Goal: Use online tool/utility: Utilize a website feature to perform a specific function

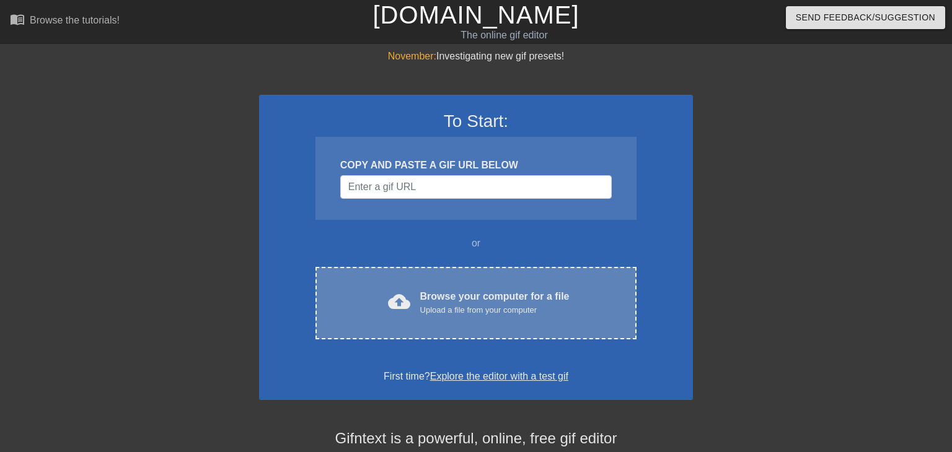
click at [465, 289] on div "Browse your computer for a file Upload a file from your computer" at bounding box center [494, 302] width 149 height 27
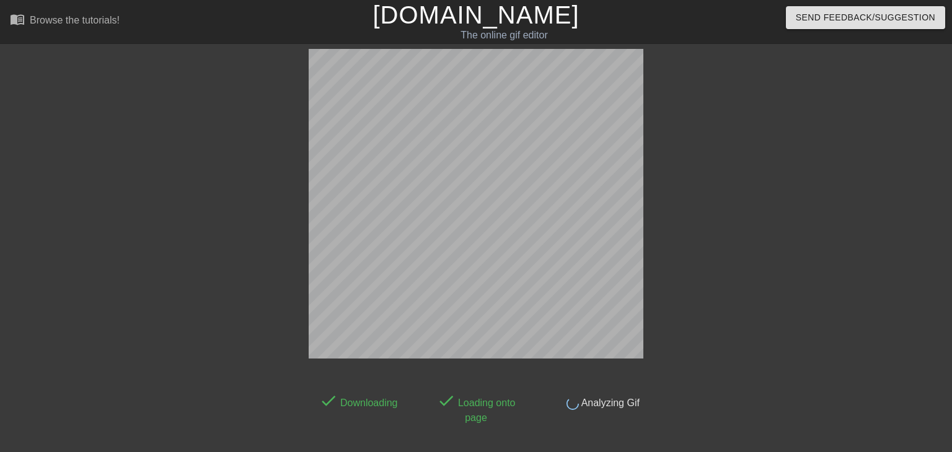
scroll to position [30, 0]
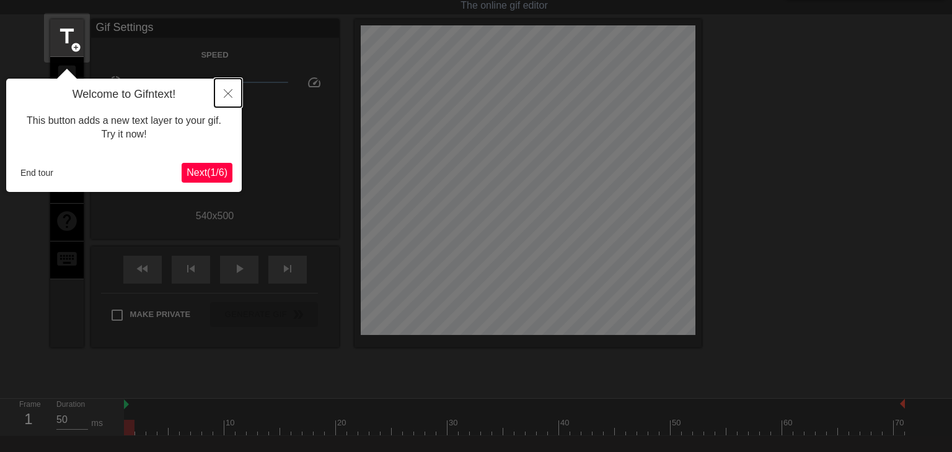
click at [229, 91] on icon "Close" at bounding box center [228, 93] width 9 height 9
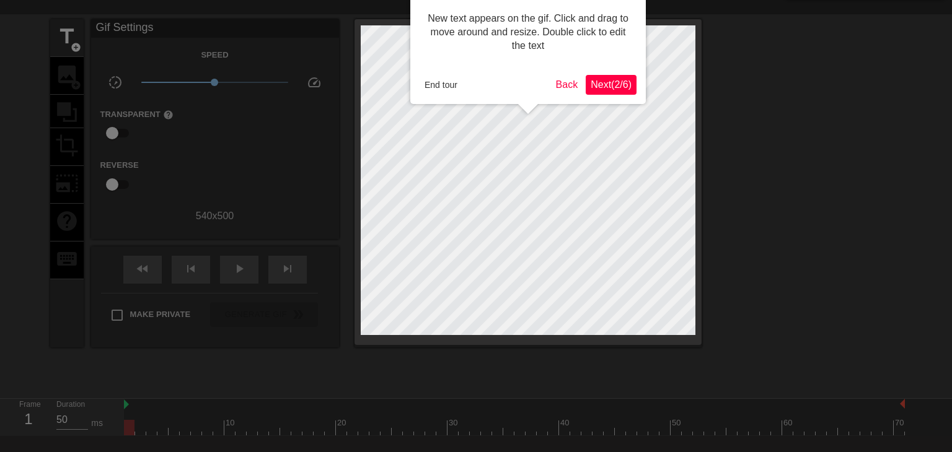
scroll to position [0, 0]
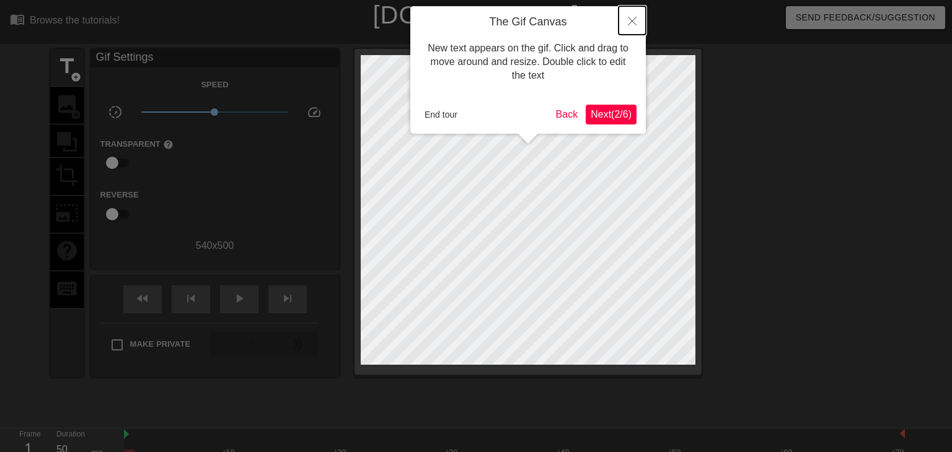
click at [632, 14] on button "Close" at bounding box center [632, 20] width 27 height 29
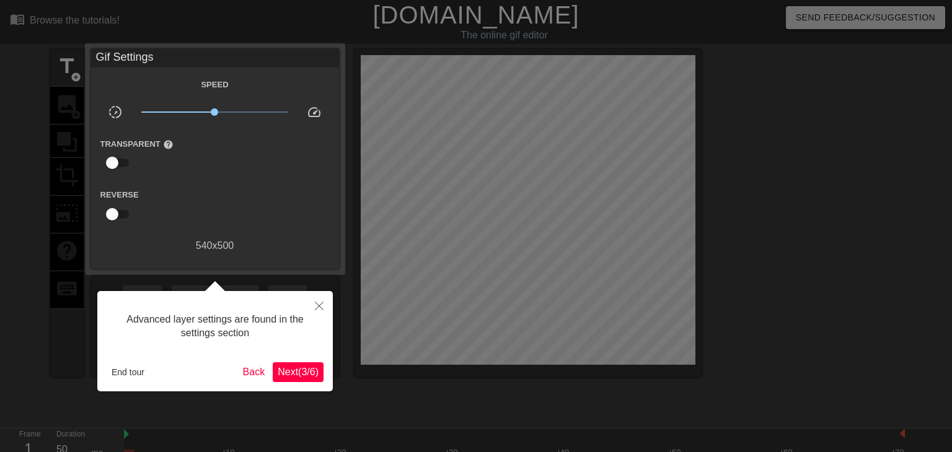
scroll to position [30, 0]
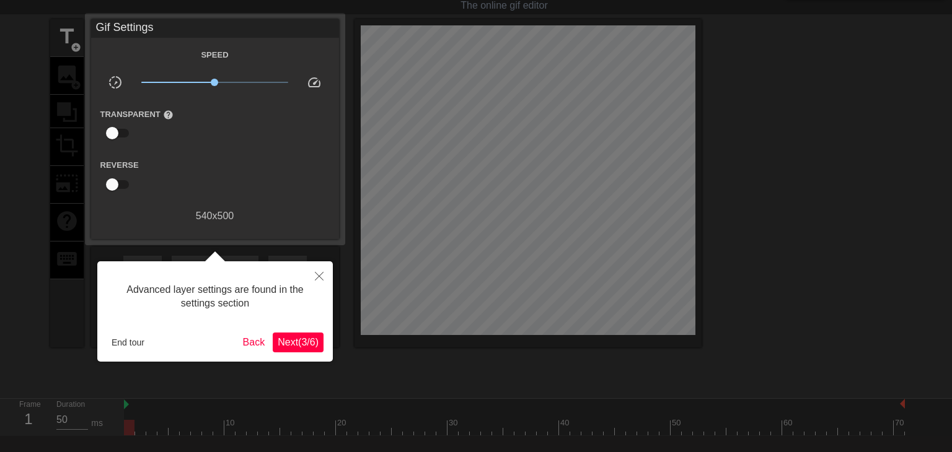
click at [296, 339] on span "Next ( 3 / 6 )" at bounding box center [298, 342] width 41 height 11
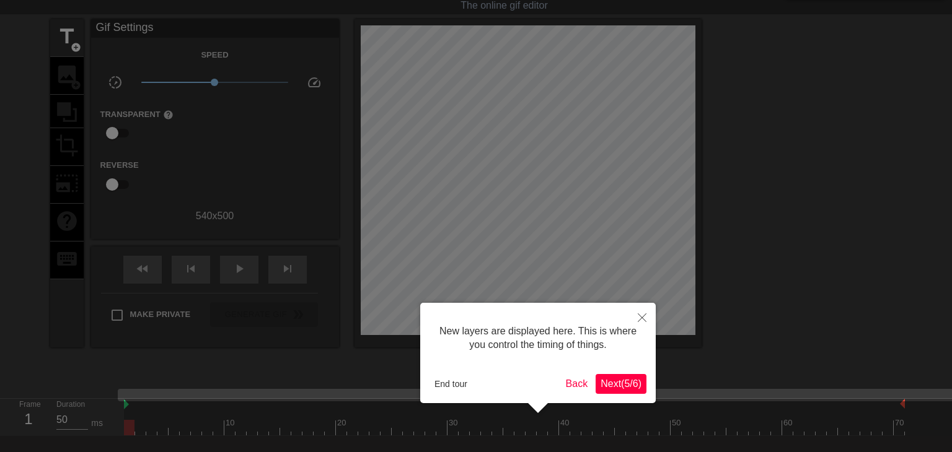
scroll to position [10, 0]
click at [580, 383] on button "Back" at bounding box center [577, 384] width 32 height 20
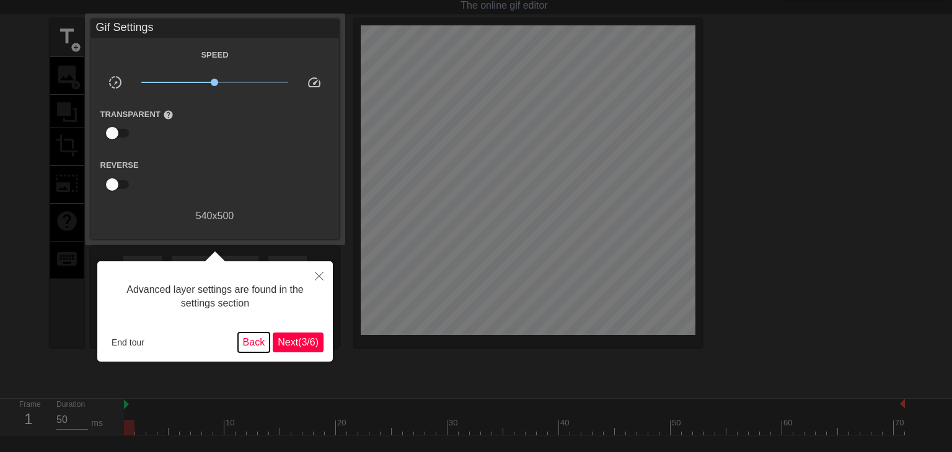
click at [243, 341] on button "Back" at bounding box center [254, 343] width 32 height 20
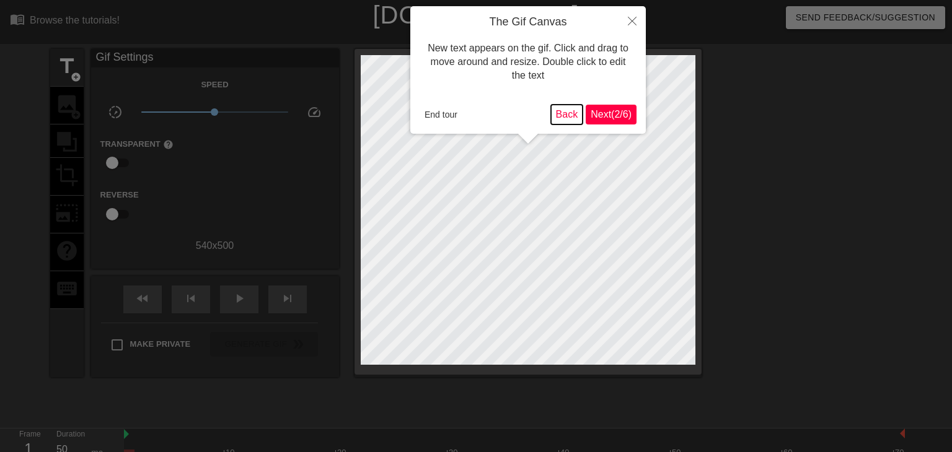
click at [562, 114] on button "Back" at bounding box center [567, 115] width 32 height 20
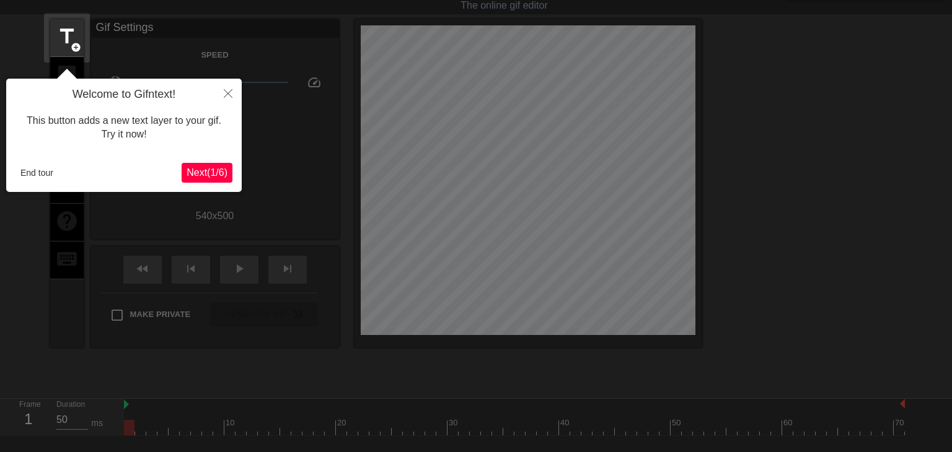
click at [205, 176] on span "Next ( 1 / 6 )" at bounding box center [207, 172] width 41 height 11
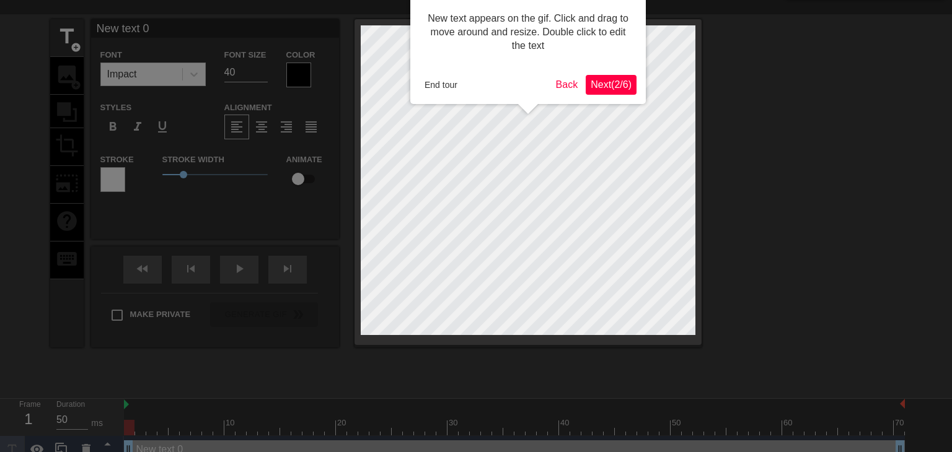
scroll to position [0, 0]
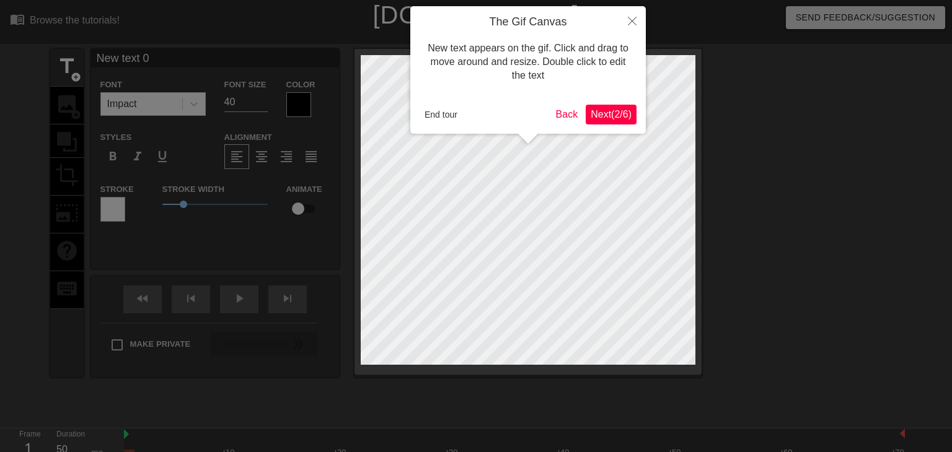
click at [613, 117] on span "Next ( 2 / 6 )" at bounding box center [611, 114] width 41 height 11
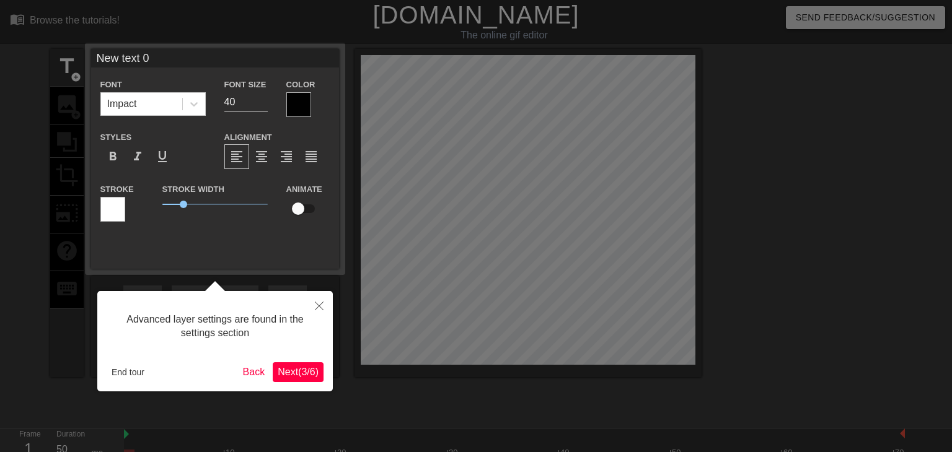
scroll to position [30, 0]
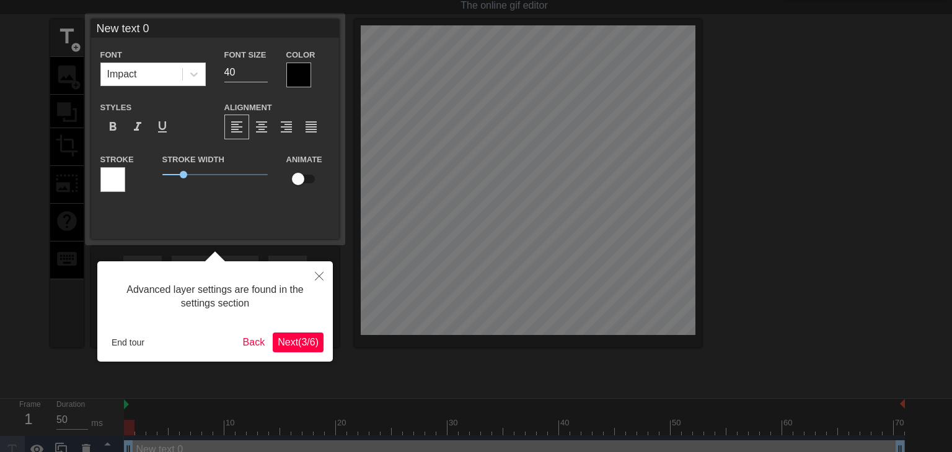
click at [281, 347] on span "Next ( 3 / 6 )" at bounding box center [298, 342] width 41 height 11
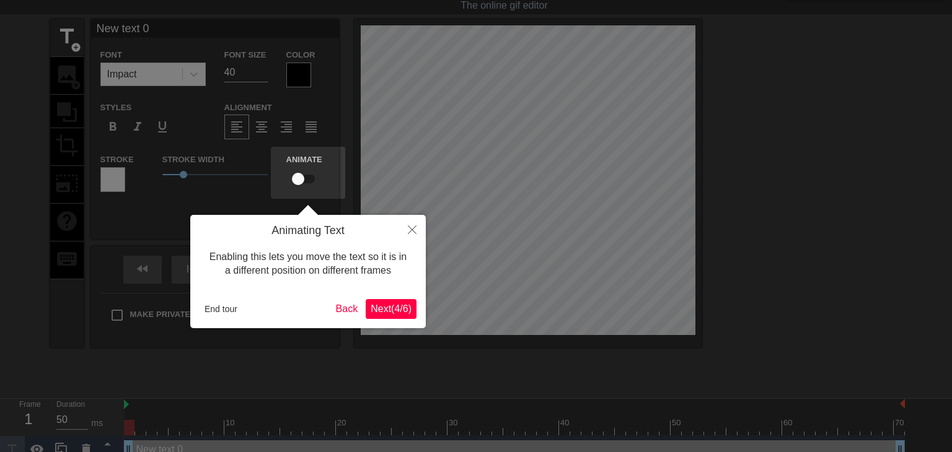
scroll to position [0, 0]
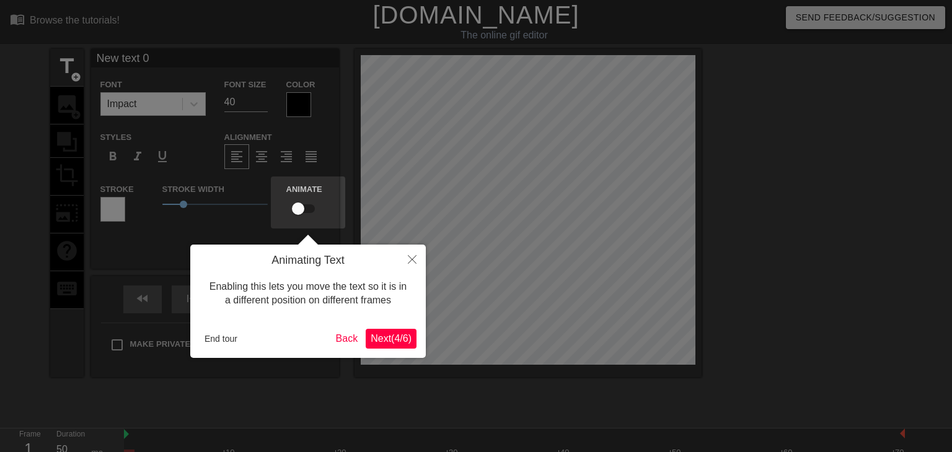
click at [281, 347] on body "menu_book Browse the tutorials! [DOMAIN_NAME] The online gif editor Send Feedba…" at bounding box center [476, 247] width 952 height 494
click at [379, 341] on span "Next ( 4 / 6 )" at bounding box center [391, 338] width 41 height 11
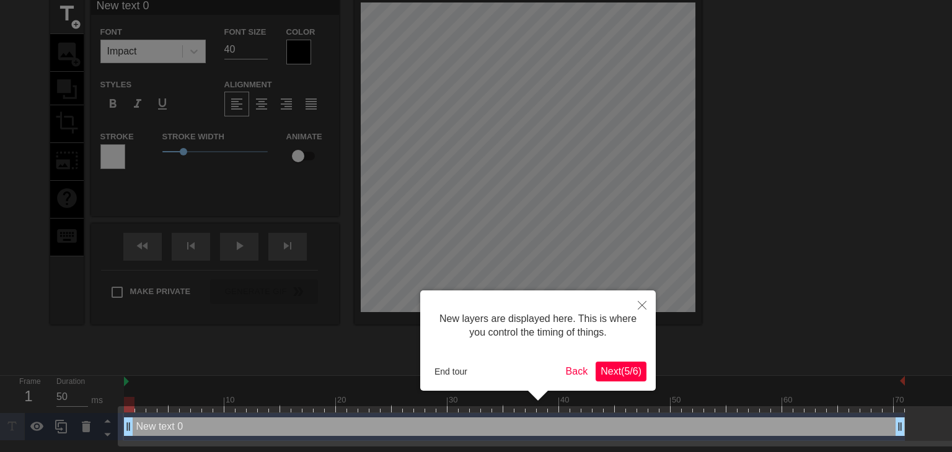
click at [618, 369] on span "Next ( 5 / 6 )" at bounding box center [621, 371] width 41 height 11
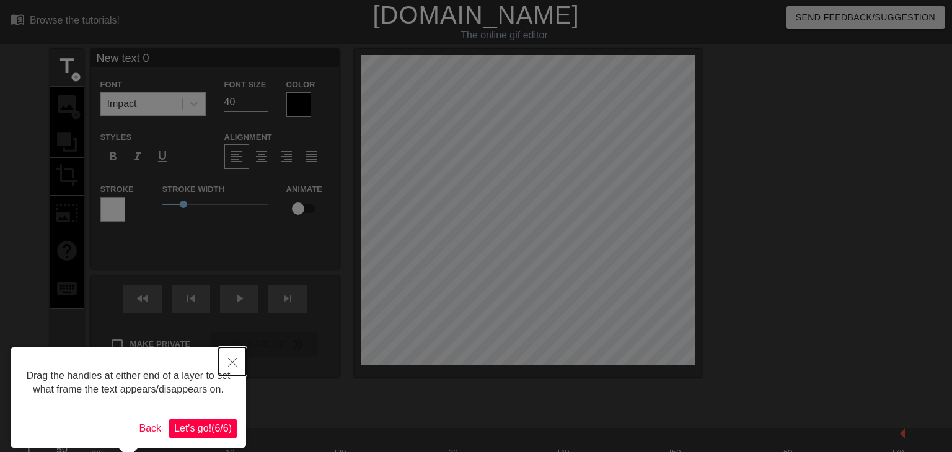
click at [232, 363] on icon "Close" at bounding box center [232, 362] width 9 height 9
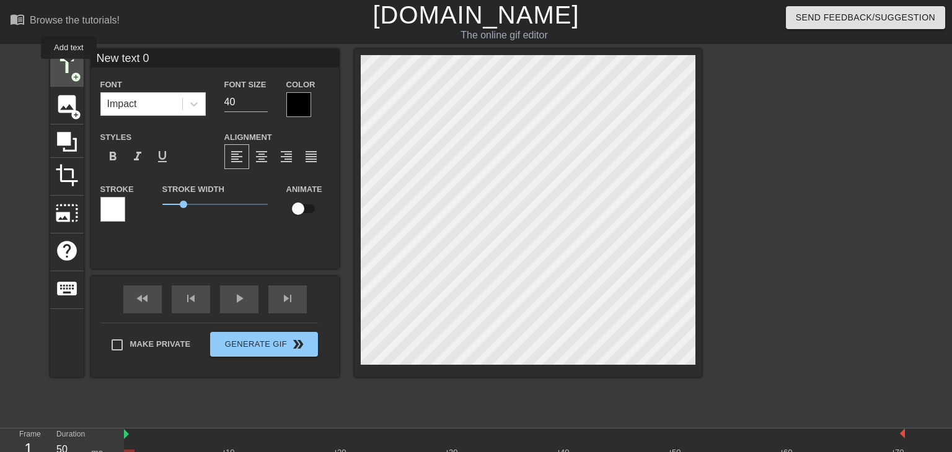
click at [69, 68] on span "title" at bounding box center [67, 67] width 24 height 24
click at [185, 61] on input "New text 1" at bounding box center [215, 58] width 248 height 19
type input "N"
paste input "Cuanto mas Tentada [PERSON_NAME] sabete que Eres mas [PERSON_NAME]" [PERSON_NAM…"
type input "Cuanto mas Tentada [PERSON_NAME] sabete que Eres mas [PERSON_NAME]" [PERSON_NAM…"
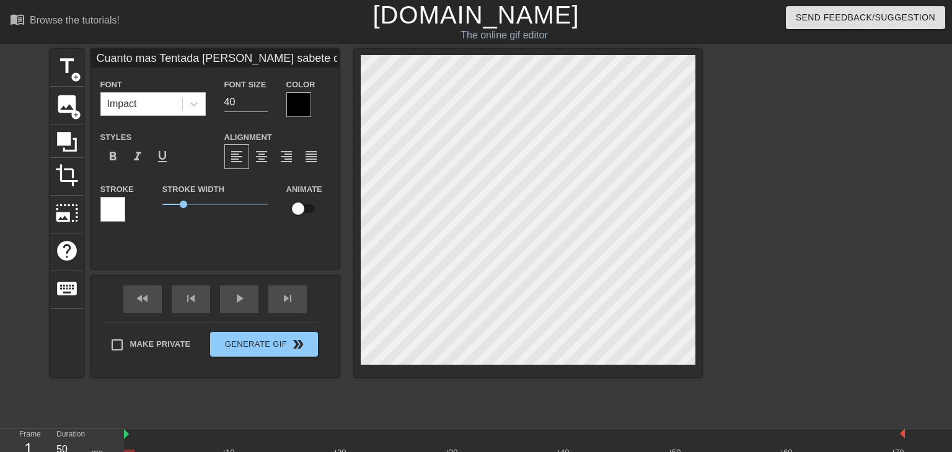
scroll to position [0, 163]
type input "New text 0"
click at [201, 60] on input "Cuanto mas Tentada [PERSON_NAME] sabete que Eres mas [PERSON_NAME]" [PERSON_NAM…" at bounding box center [215, 58] width 248 height 19
click at [205, 58] on input "Cuanto mas Tentada [PERSON_NAME] sabete que Eres mas [PERSON_NAME]" [PERSON_NAM…" at bounding box center [215, 58] width 248 height 19
click at [202, 58] on input "Cuanto mas Tentada [PERSON_NAME] sabete que Eres mas [PERSON_NAME]" [PERSON_NAM…" at bounding box center [215, 58] width 248 height 19
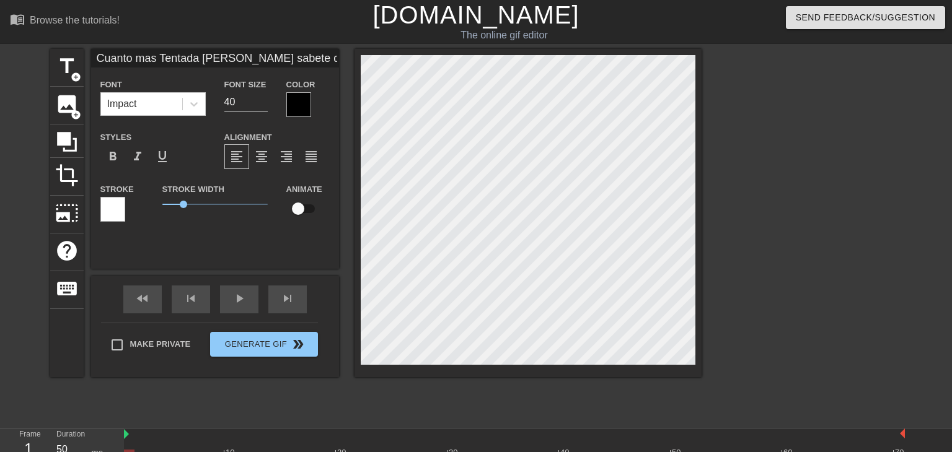
click at [200, 55] on input "Cuanto mas Tentada [PERSON_NAME] sabete que Eres mas [PERSON_NAME]" [PERSON_NAM…" at bounding box center [215, 58] width 248 height 19
click at [156, 63] on input "Cuanto mas Tentada [PERSON_NAME] sabete que Eres mas [PERSON_NAME]" [PERSON_NAM…" at bounding box center [215, 58] width 248 height 19
click at [203, 58] on input "Cuanto mas Tentada [PERSON_NAME] sabete que Eres mas [PERSON_NAME]" [PERSON_NAM…" at bounding box center [215, 58] width 248 height 19
click at [143, 62] on input "Cuanto mas Tentada [PERSON_NAME] sabete que Eres mas [PERSON_NAME]" [PERSON_NAM…" at bounding box center [215, 58] width 248 height 19
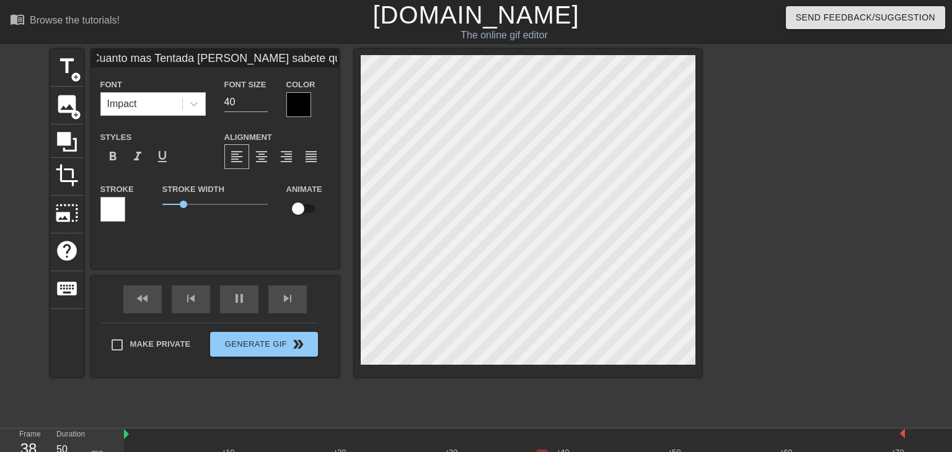
scroll to position [0, 0]
type input "Cuanto mas Tentada Te"
drag, startPoint x: 299, startPoint y: 213, endPoint x: 322, endPoint y: 209, distance: 23.8
click at [322, 209] on div "Animate" at bounding box center [308, 201] width 62 height 39
click at [309, 209] on input "checkbox" at bounding box center [298, 209] width 71 height 24
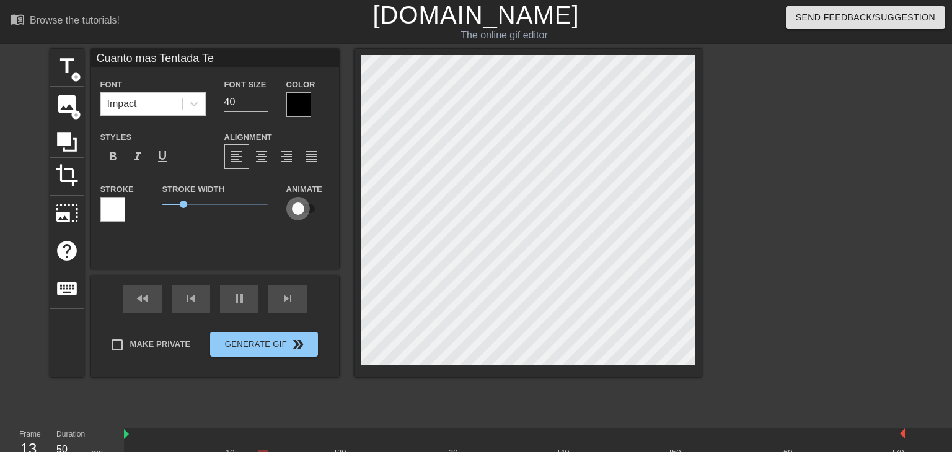
checkbox input "true"
click at [261, 163] on span "format_align_center" at bounding box center [261, 156] width 15 height 15
click at [302, 107] on div at bounding box center [298, 104] width 25 height 25
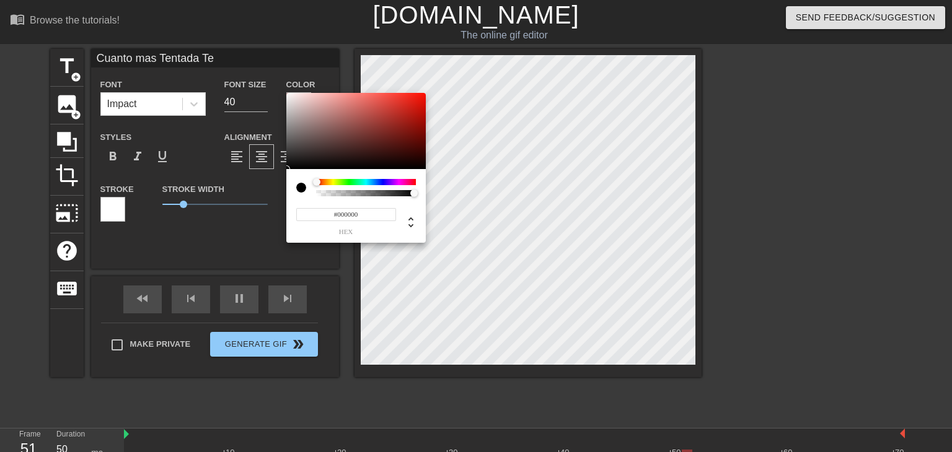
drag, startPoint x: 317, startPoint y: 182, endPoint x: 291, endPoint y: 177, distance: 26.6
click at [291, 177] on div "#000000 hex" at bounding box center [355, 206] width 139 height 74
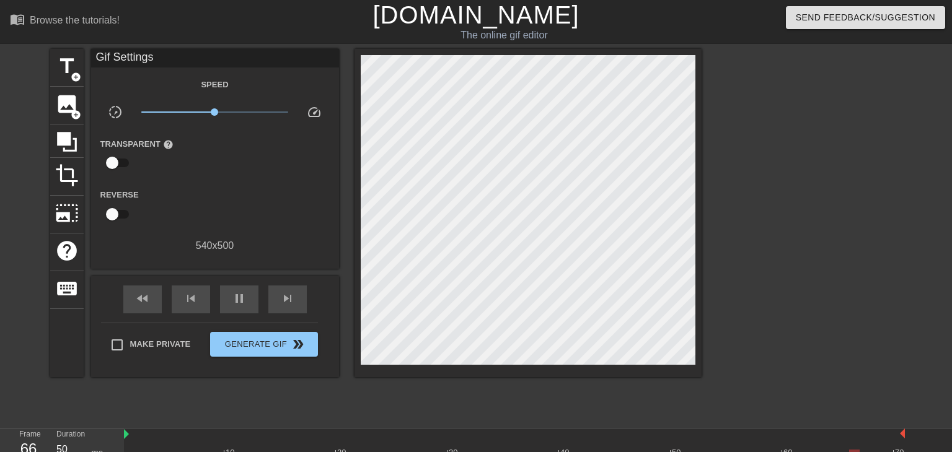
drag, startPoint x: 183, startPoint y: 205, endPoint x: 203, endPoint y: 205, distance: 19.8
drag, startPoint x: 214, startPoint y: 113, endPoint x: 254, endPoint y: 116, distance: 39.8
click at [254, 116] on span "x3.43" at bounding box center [214, 112] width 147 height 15
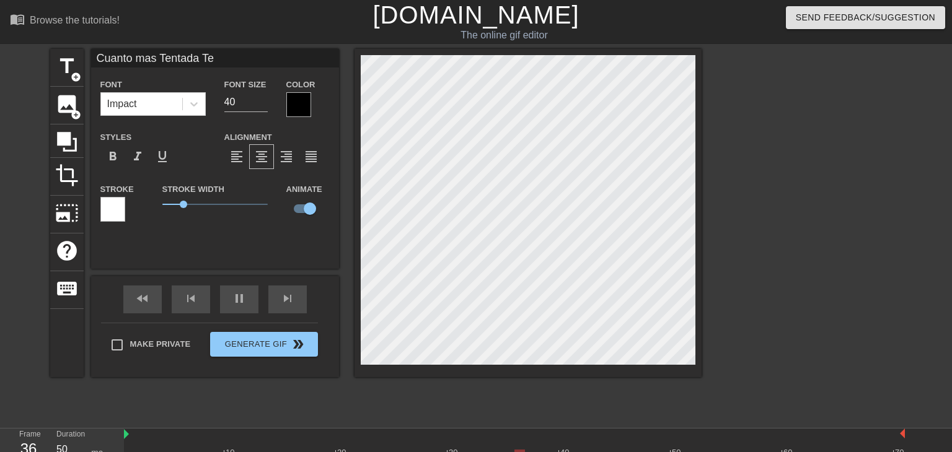
click at [219, 68] on div "Cuanto mas Tentada Te Font Impact Font Size 40 Color Styles format_bold format_…" at bounding box center [215, 141] width 248 height 184
click at [221, 64] on input "Cuanto mas Tentada Te" at bounding box center [215, 58] width 248 height 19
type input "Cuanto mas Tentada"
click at [302, 214] on input "checkbox" at bounding box center [310, 209] width 71 height 24
checkbox input "false"
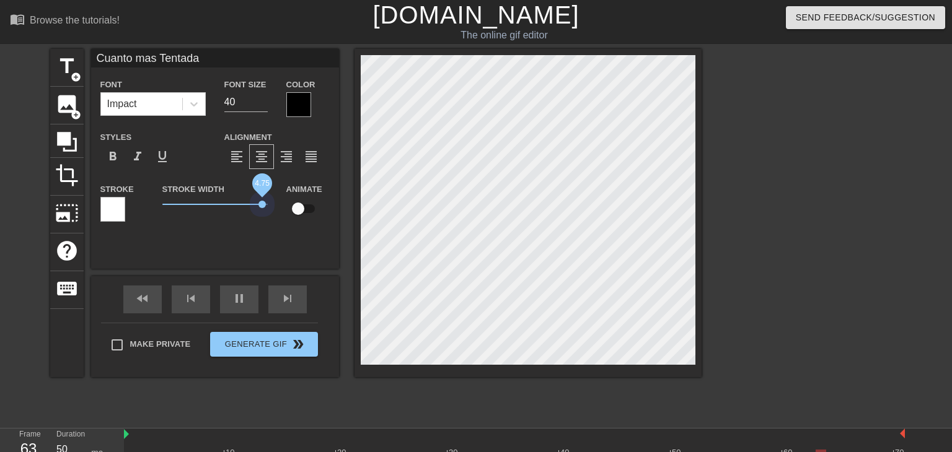
drag, startPoint x: 181, startPoint y: 204, endPoint x: 263, endPoint y: 209, distance: 82.0
click at [263, 209] on span "4.75" at bounding box center [214, 204] width 105 height 15
click at [117, 157] on span "format_bold" at bounding box center [112, 156] width 15 height 15
click at [136, 162] on span "format_italic" at bounding box center [137, 156] width 15 height 15
click at [150, 161] on div "format_underline" at bounding box center [162, 156] width 25 height 25
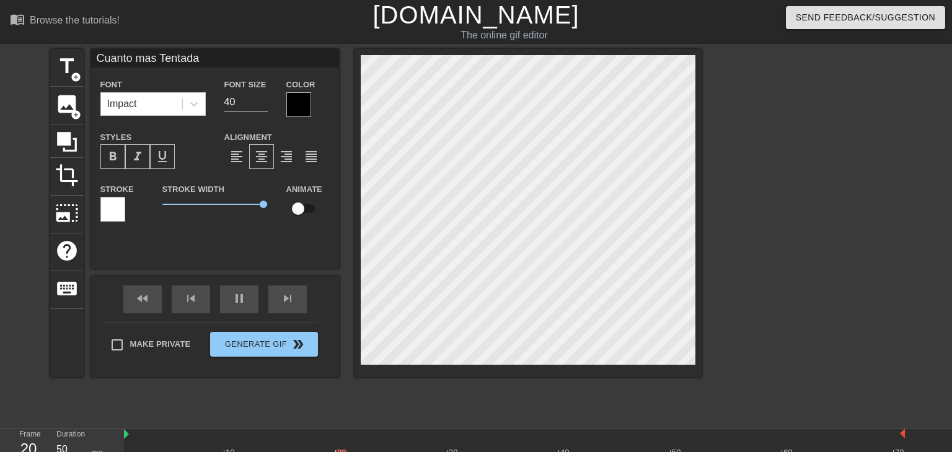
click at [156, 162] on span "format_underline" at bounding box center [162, 156] width 15 height 15
click at [128, 162] on div "format_italic" at bounding box center [137, 156] width 25 height 25
click at [108, 159] on span "format_bold" at bounding box center [112, 156] width 15 height 15
click at [244, 160] on div "format_align_left" at bounding box center [236, 156] width 25 height 25
click at [111, 154] on span "format_bold" at bounding box center [112, 156] width 15 height 15
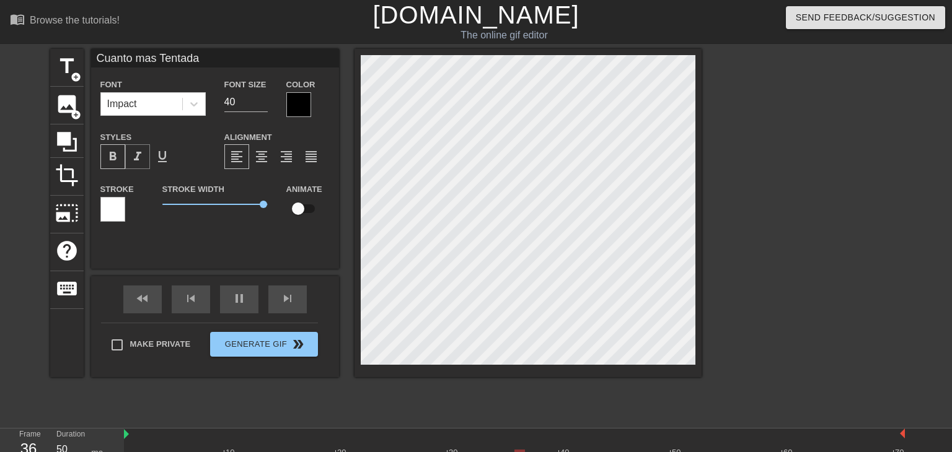
click at [133, 159] on span "format_italic" at bounding box center [137, 156] width 15 height 15
click at [114, 156] on span "format_bold" at bounding box center [112, 156] width 15 height 15
click at [109, 136] on label "Styles" at bounding box center [116, 137] width 32 height 12
click at [200, 62] on input "Cuanto mas Tentada" at bounding box center [215, 58] width 248 height 19
click at [192, 108] on icon at bounding box center [194, 104] width 12 height 12
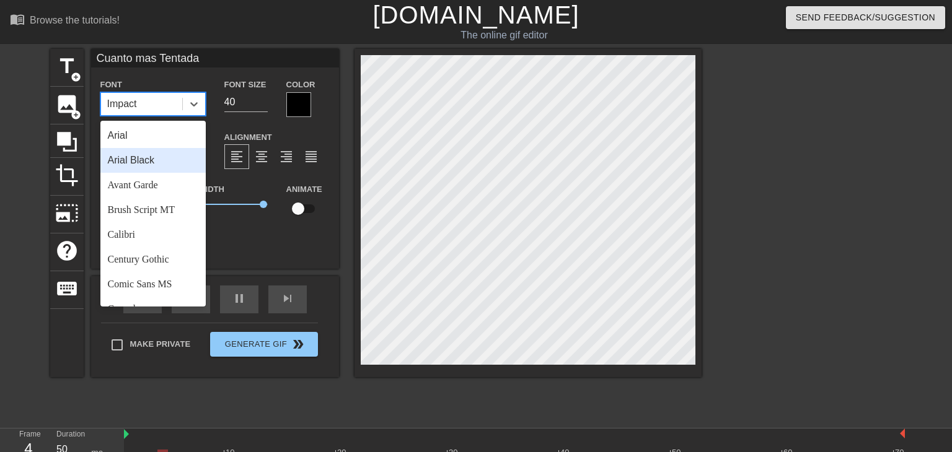
click at [172, 165] on div "Arial Black" at bounding box center [152, 160] width 105 height 25
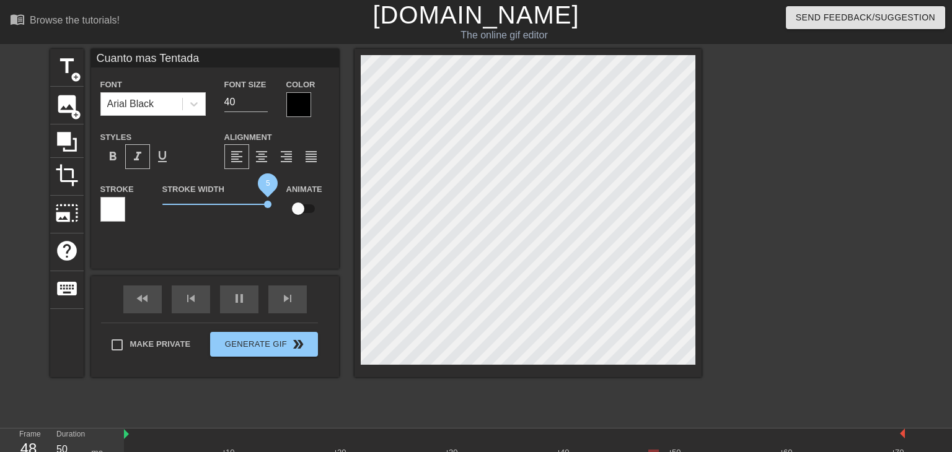
drag, startPoint x: 263, startPoint y: 208, endPoint x: 301, endPoint y: 206, distance: 37.9
click at [301, 206] on div "Stroke Stroke Width 5 Animate" at bounding box center [215, 207] width 248 height 51
click at [267, 105] on input "39" at bounding box center [245, 102] width 43 height 20
click at [264, 108] on input "39" at bounding box center [245, 102] width 43 height 20
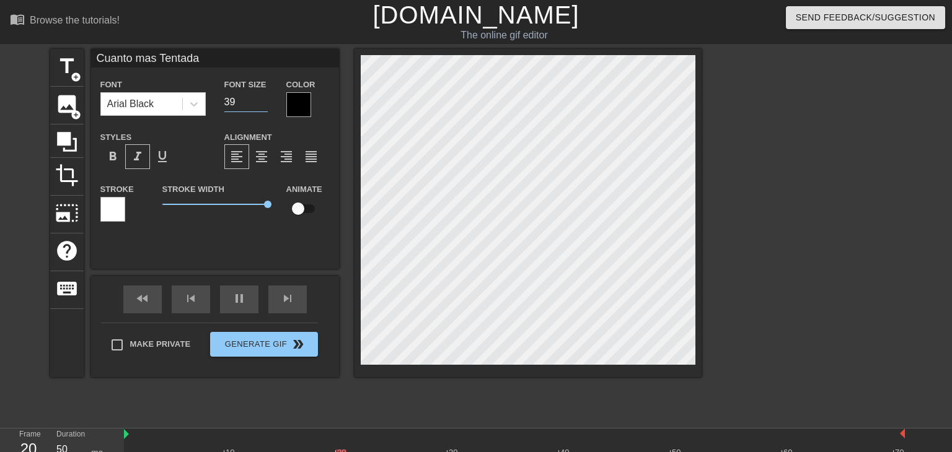
click at [264, 108] on input "39" at bounding box center [245, 102] width 43 height 20
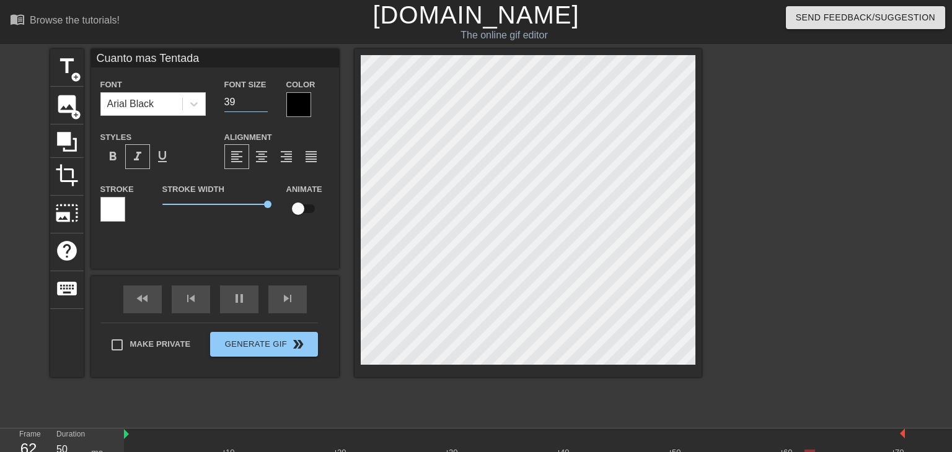
click at [264, 108] on input "39" at bounding box center [245, 102] width 43 height 20
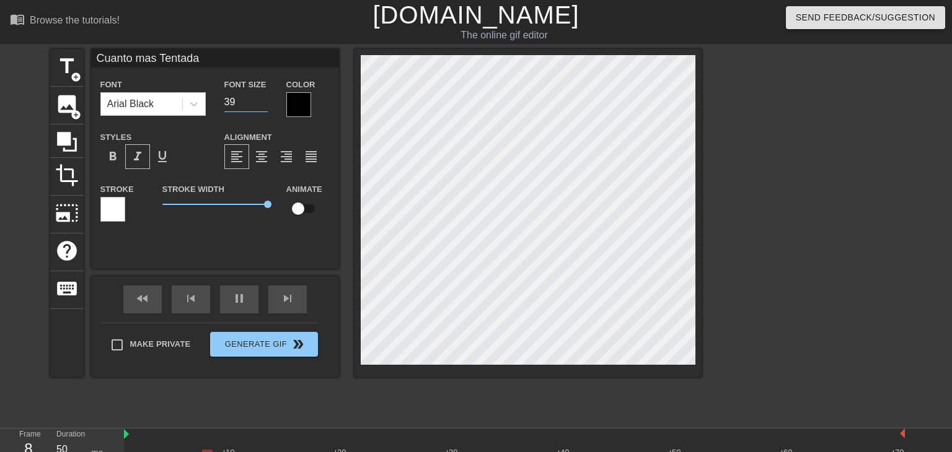
click at [265, 105] on input "38" at bounding box center [245, 102] width 43 height 20
click at [265, 105] on input "37" at bounding box center [245, 102] width 43 height 20
click at [265, 105] on input "36" at bounding box center [245, 102] width 43 height 20
click at [265, 105] on input "35" at bounding box center [245, 102] width 43 height 20
click at [265, 105] on input "34" at bounding box center [245, 102] width 43 height 20
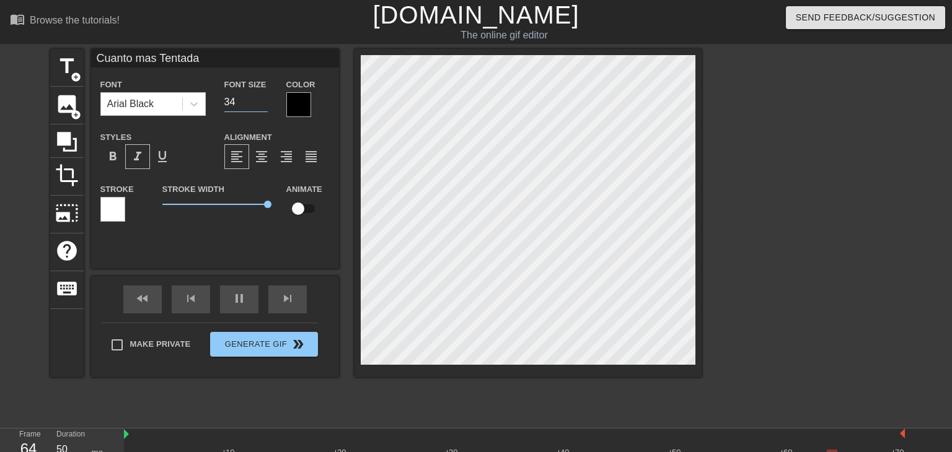
click at [265, 105] on input "33" at bounding box center [245, 102] width 43 height 20
click at [267, 97] on input "34" at bounding box center [245, 102] width 43 height 20
click at [267, 97] on input "35" at bounding box center [245, 102] width 43 height 20
click at [267, 97] on input "36" at bounding box center [245, 102] width 43 height 20
type input "37"
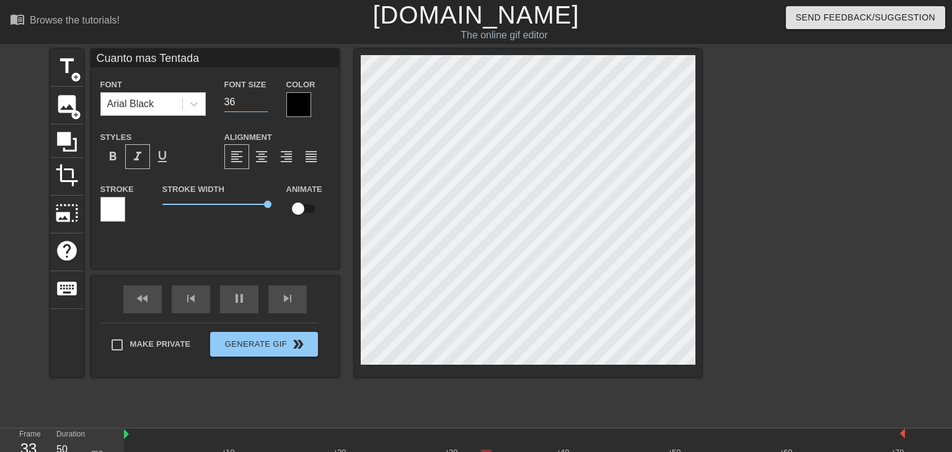
click at [267, 97] on input "37" at bounding box center [245, 102] width 43 height 20
click at [299, 110] on div at bounding box center [298, 104] width 25 height 25
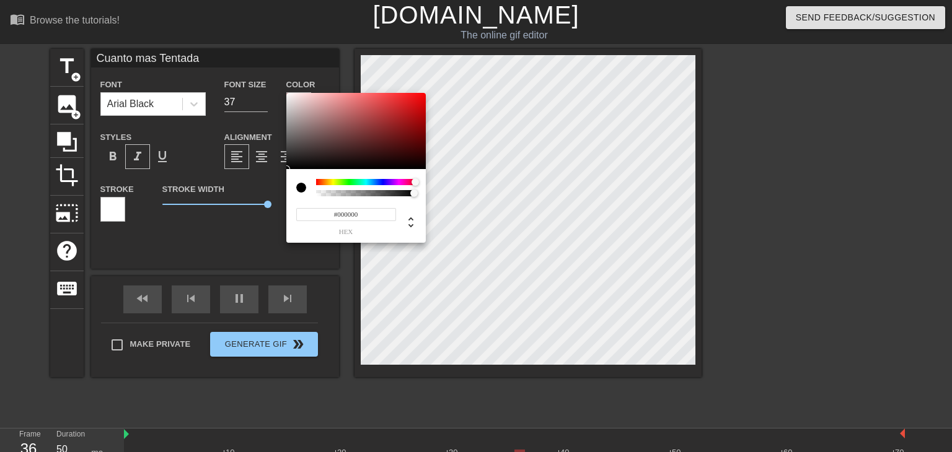
drag, startPoint x: 315, startPoint y: 183, endPoint x: 434, endPoint y: 167, distance: 120.7
click at [434, 167] on div "#000000 hex" at bounding box center [476, 226] width 952 height 452
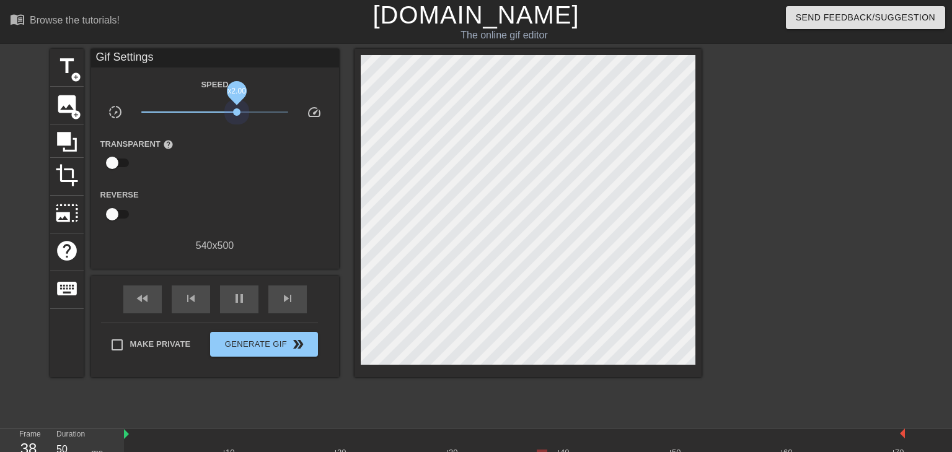
drag, startPoint x: 259, startPoint y: 113, endPoint x: 237, endPoint y: 132, distance: 29.0
click at [237, 132] on div "Speed slow_motion_video x2.00 speed Transparent help Reverse 540 x 500" at bounding box center [214, 165] width 229 height 177
drag, startPoint x: 117, startPoint y: 162, endPoint x: 141, endPoint y: 161, distance: 23.6
click at [141, 161] on div "Transparent help" at bounding box center [143, 155] width 104 height 39
click at [125, 162] on input "checkbox" at bounding box center [112, 163] width 71 height 24
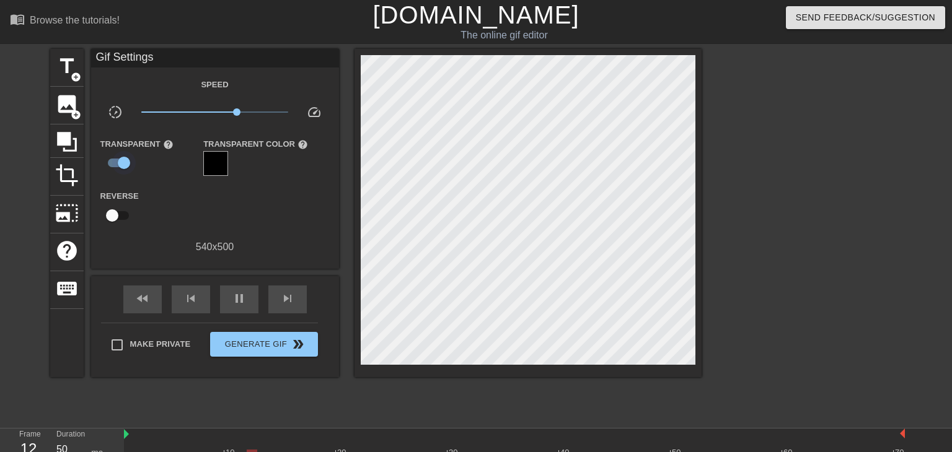
click at [111, 165] on input "checkbox" at bounding box center [124, 163] width 71 height 24
checkbox input "false"
click at [116, 216] on input "checkbox" at bounding box center [112, 215] width 71 height 24
checkbox input "true"
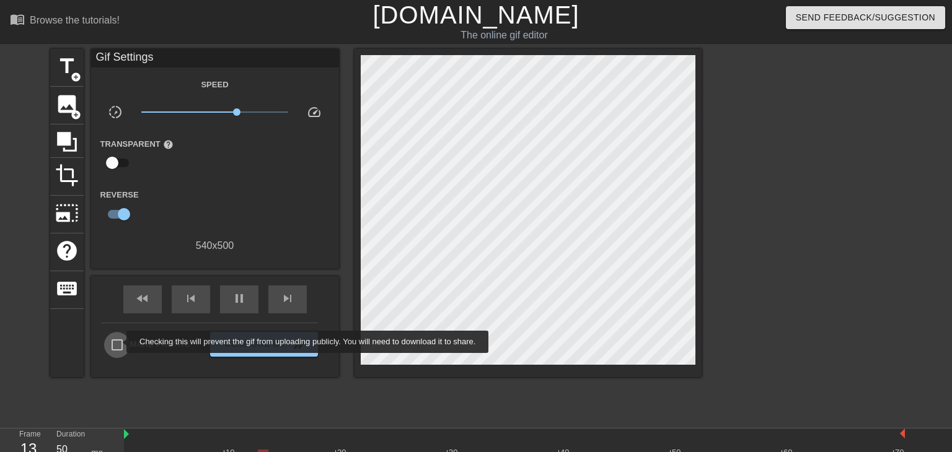
click at [118, 342] on input "Make Private" at bounding box center [117, 345] width 26 height 26
checkbox input "true"
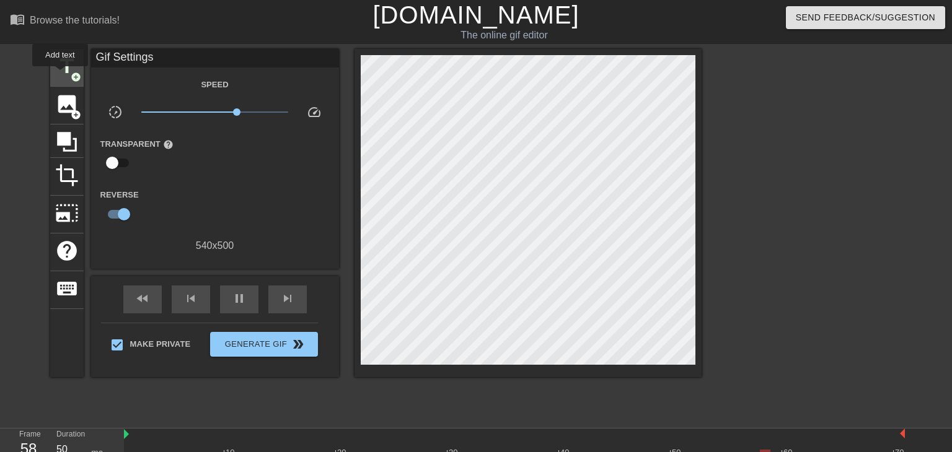
click at [60, 75] on span "title" at bounding box center [67, 67] width 24 height 24
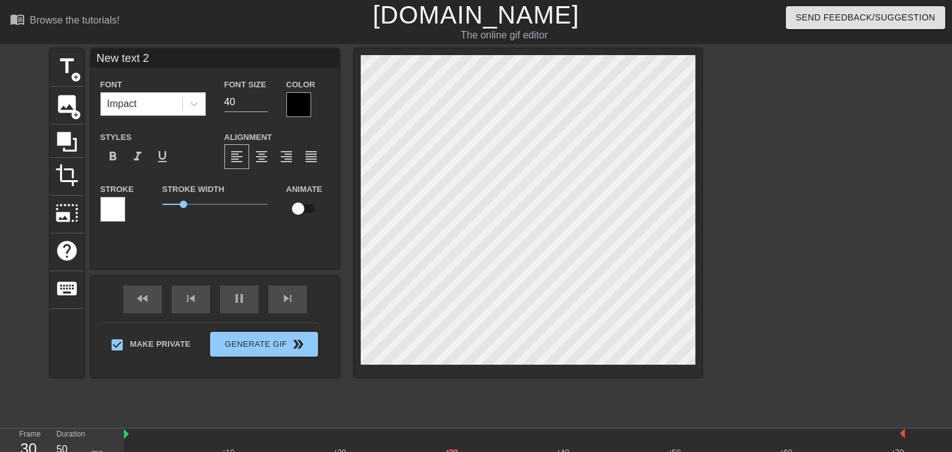
type input "Cuanto mas Tentada"
type input "37"
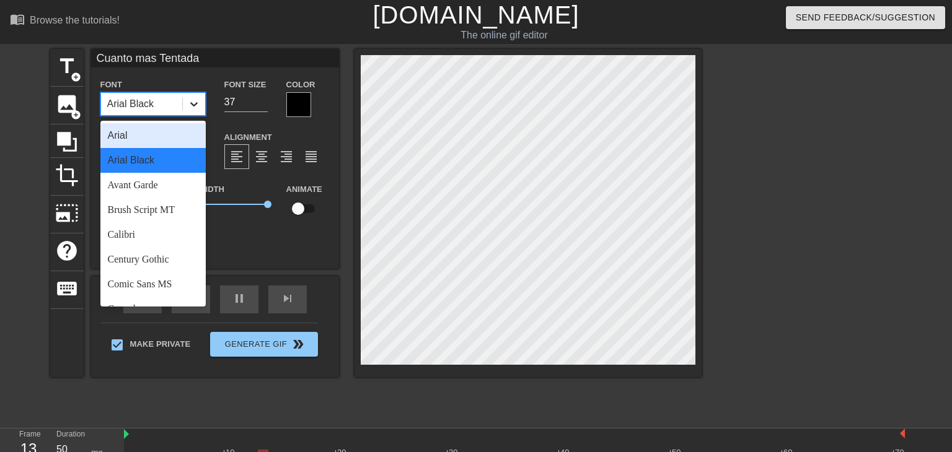
click at [200, 110] on div at bounding box center [194, 104] width 22 height 22
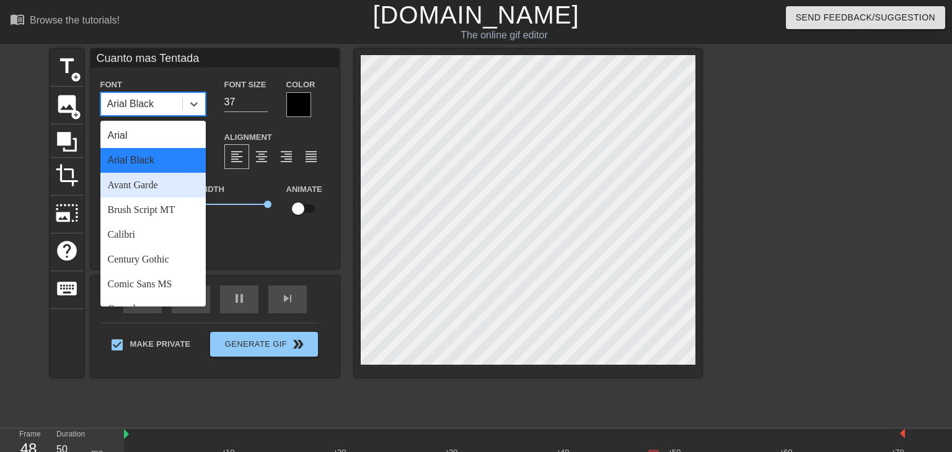
click at [179, 185] on div "Avant Garde" at bounding box center [152, 185] width 105 height 25
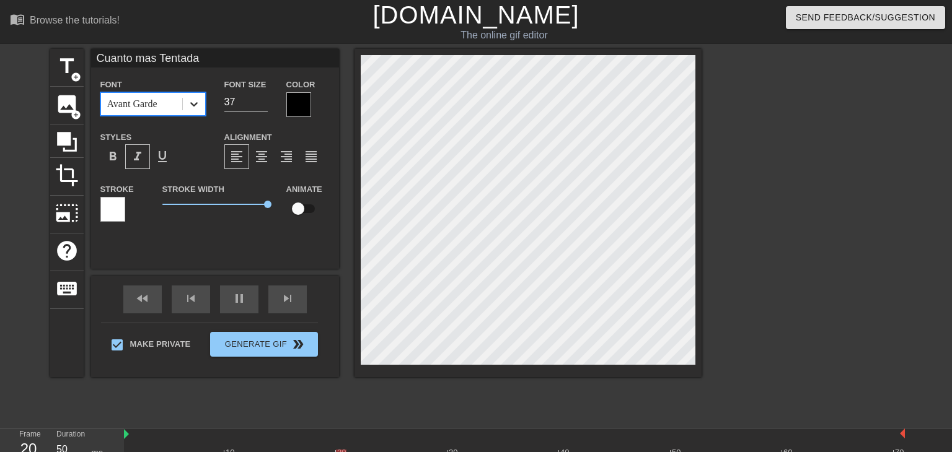
click at [193, 110] on icon at bounding box center [194, 104] width 12 height 12
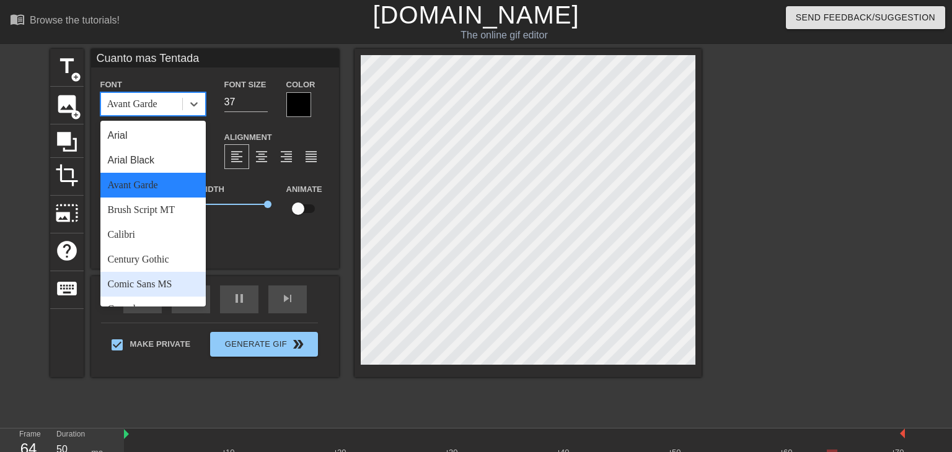
click at [166, 281] on div "Comic Sans MS" at bounding box center [152, 284] width 105 height 25
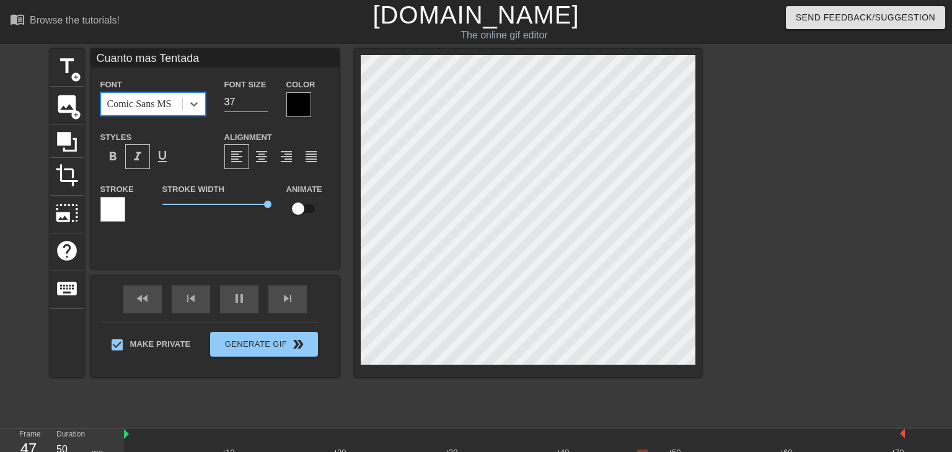
click at [143, 158] on span "format_italic" at bounding box center [137, 156] width 15 height 15
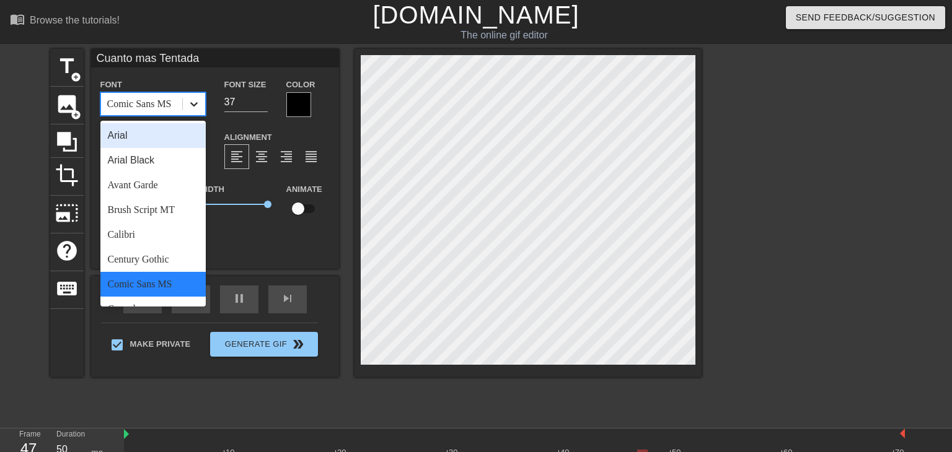
click at [191, 104] on icon at bounding box center [193, 104] width 7 height 4
click at [179, 138] on div "Arial" at bounding box center [152, 135] width 105 height 25
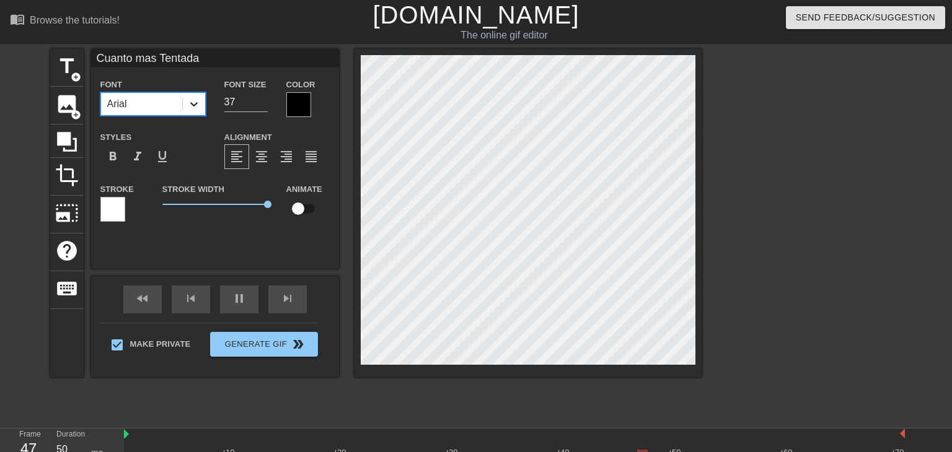
click at [194, 108] on icon at bounding box center [194, 104] width 12 height 12
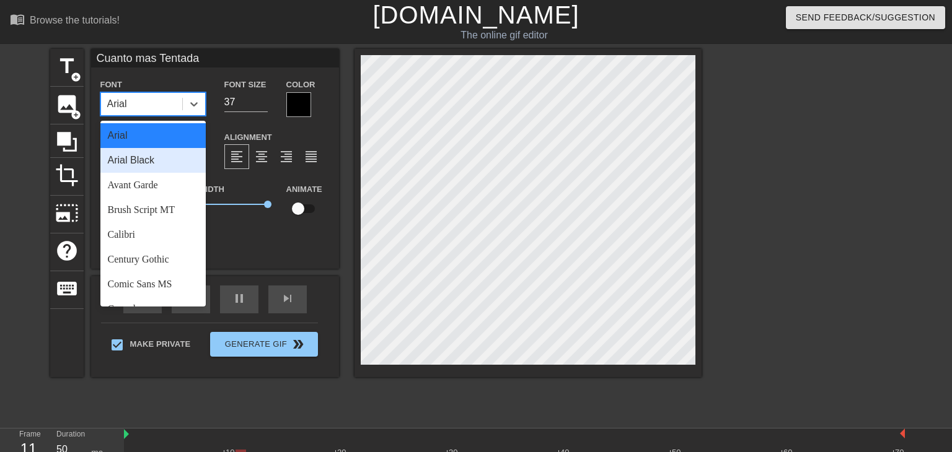
click at [183, 164] on div "Arial Black" at bounding box center [152, 160] width 105 height 25
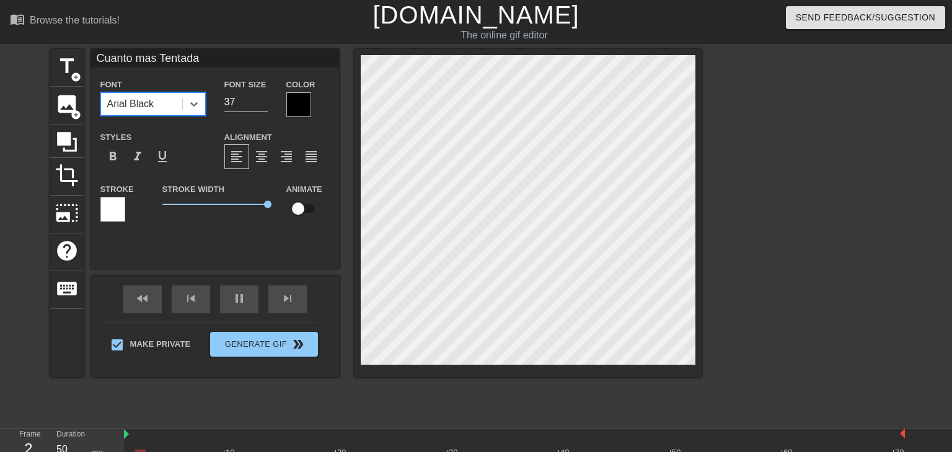
click at [193, 90] on div "Font option [PERSON_NAME], selected. 0 results available. Select is focused ,ty…" at bounding box center [152, 96] width 105 height 39
click at [192, 97] on div at bounding box center [194, 104] width 22 height 22
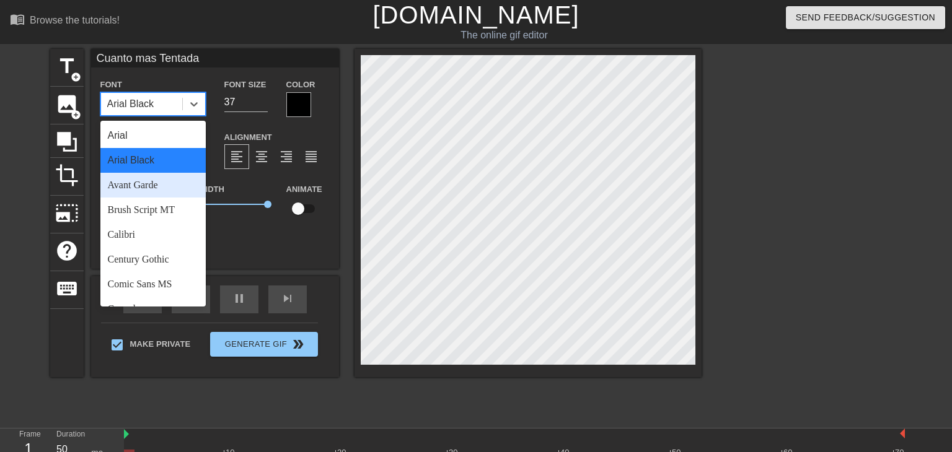
click at [172, 190] on div "Avant Garde" at bounding box center [152, 185] width 105 height 25
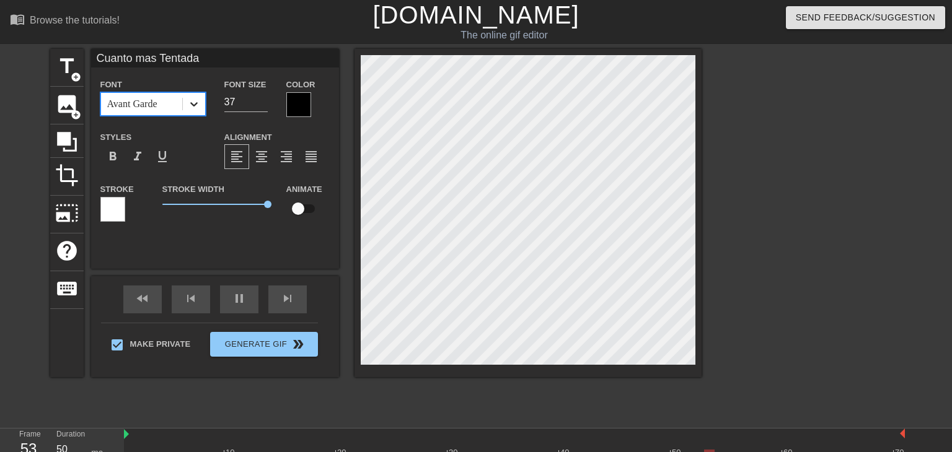
click at [185, 103] on div at bounding box center [194, 104] width 22 height 22
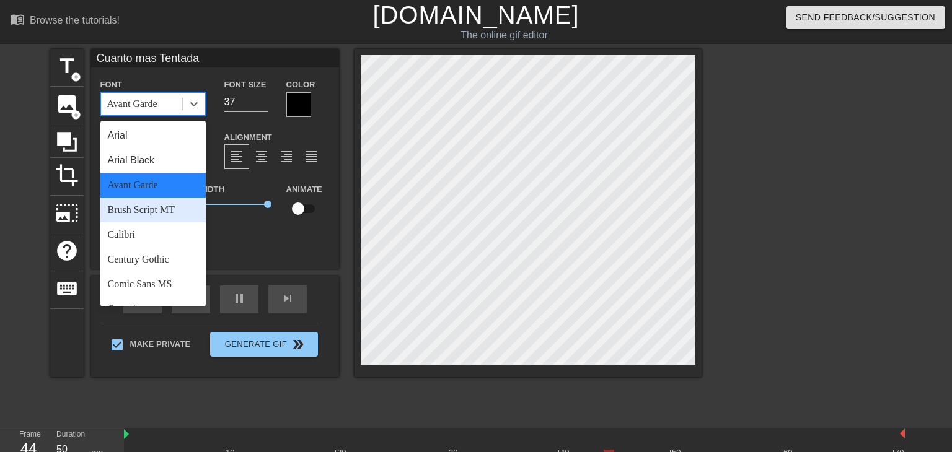
click at [171, 214] on div "Brush Script MT" at bounding box center [152, 210] width 105 height 25
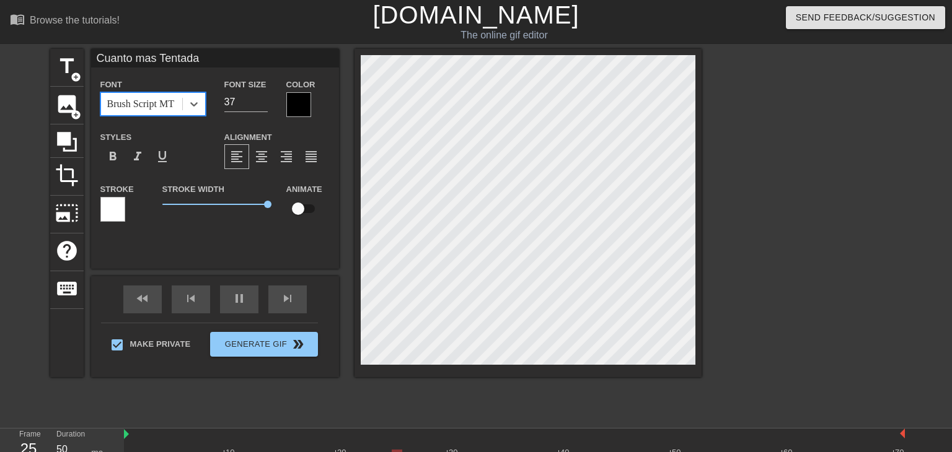
click at [115, 222] on div at bounding box center [112, 209] width 25 height 25
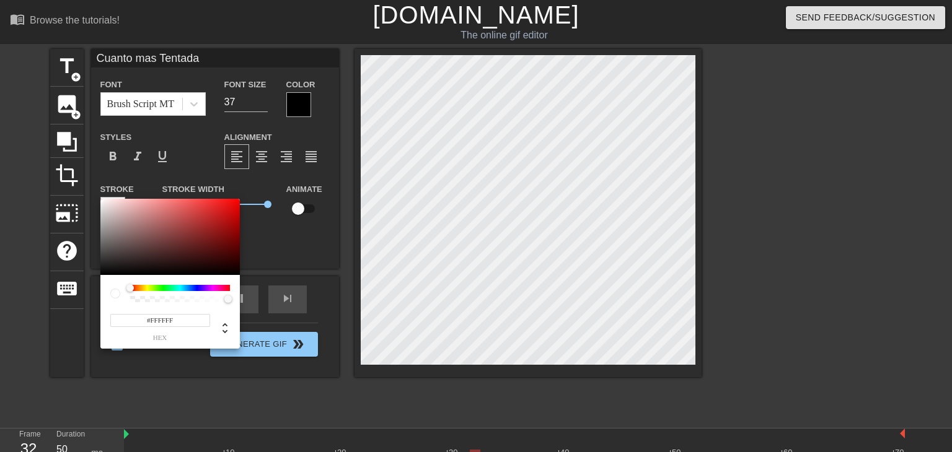
drag, startPoint x: 128, startPoint y: 284, endPoint x: 190, endPoint y: 307, distance: 66.3
click at [190, 307] on div "#FFFFFF hex" at bounding box center [169, 312] width 139 height 74
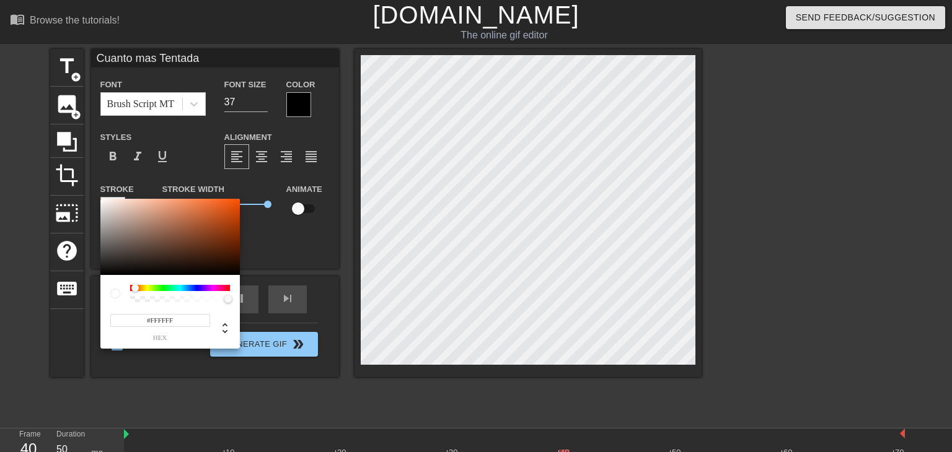
click at [167, 288] on div at bounding box center [180, 288] width 100 height 6
click at [117, 296] on div at bounding box center [115, 294] width 10 height 10
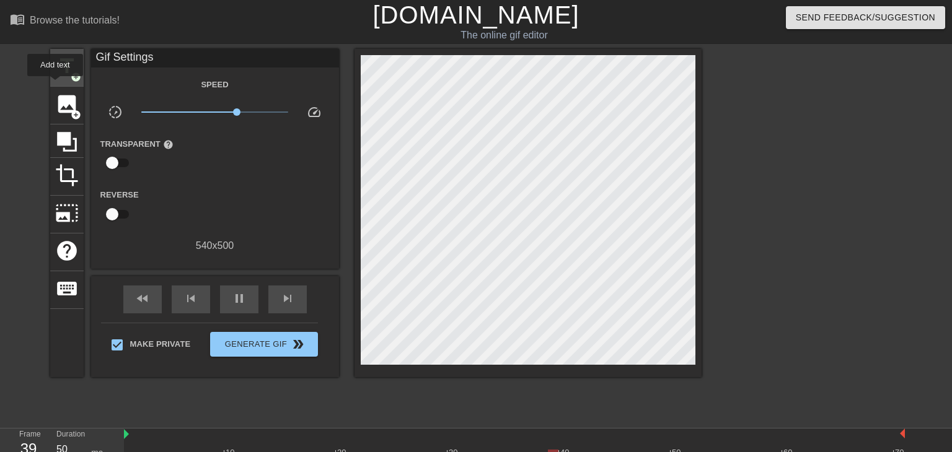
click at [55, 85] on div "title add_circle" at bounding box center [66, 68] width 33 height 38
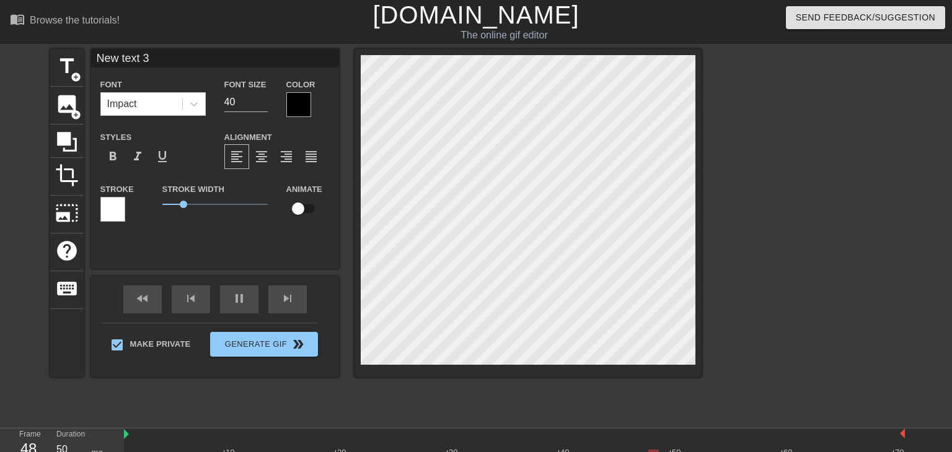
type input "Cuanto mas Tentada"
type input "37"
click at [285, 298] on span "skip_next" at bounding box center [287, 298] width 15 height 15
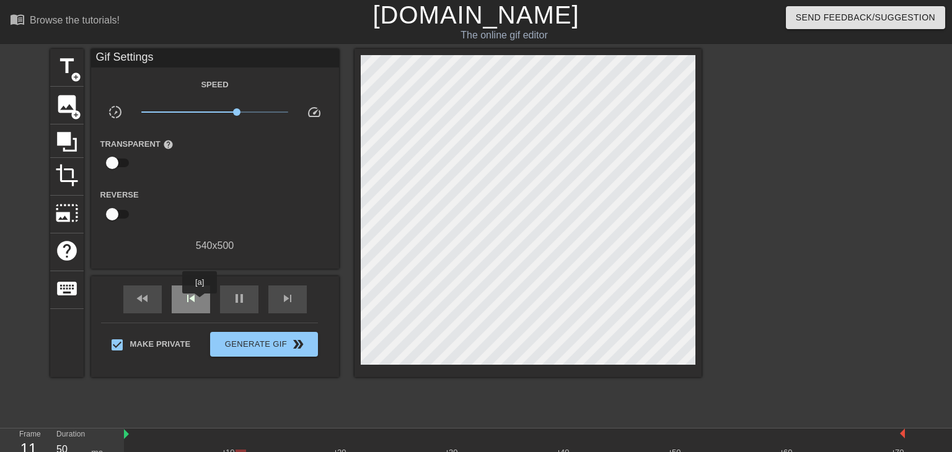
click at [200, 302] on div "skip_previous" at bounding box center [191, 300] width 38 height 28
click at [223, 306] on div "pause" at bounding box center [239, 300] width 38 height 28
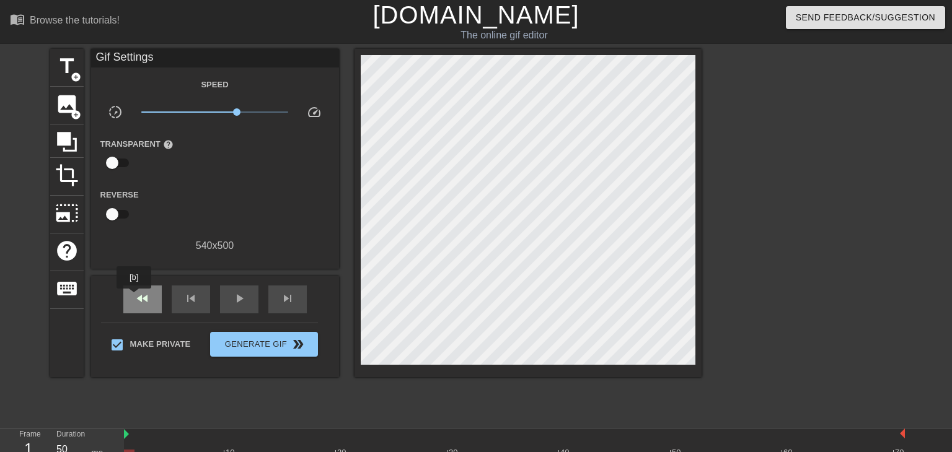
click at [134, 297] on div "fast_rewind" at bounding box center [142, 300] width 38 height 28
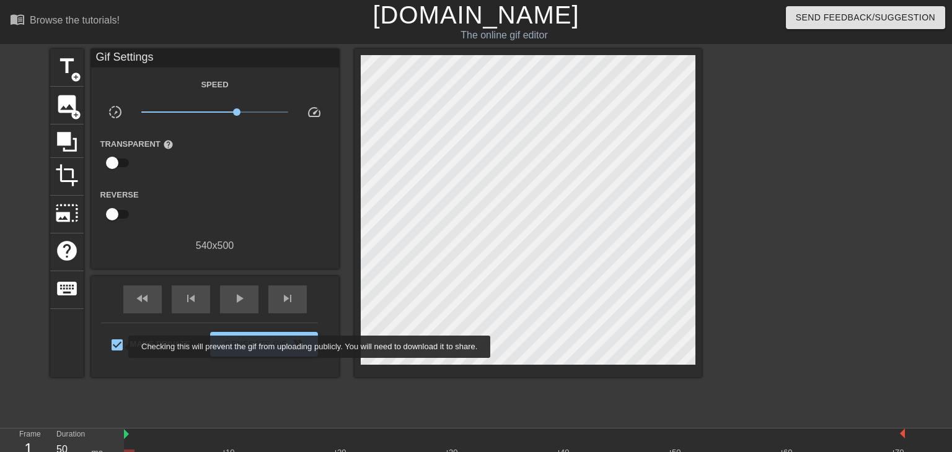
click at [120, 347] on input "Make Private" at bounding box center [117, 345] width 26 height 26
checkbox input "false"
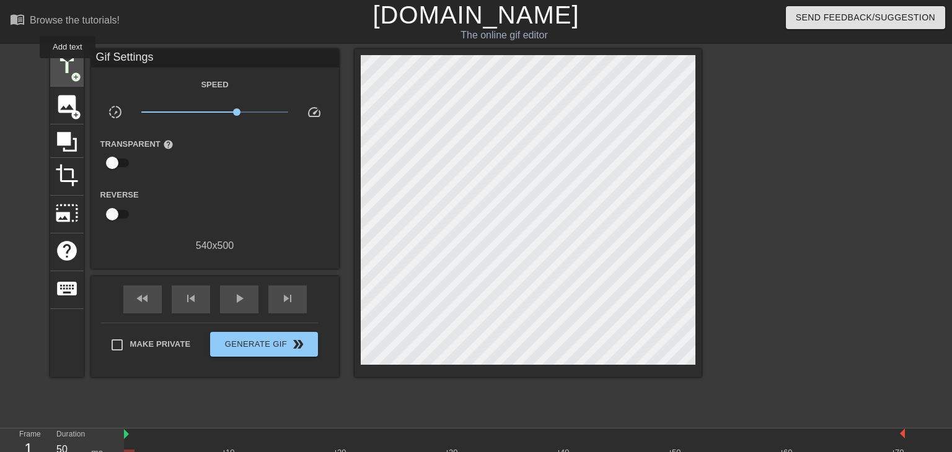
click at [68, 67] on span "title" at bounding box center [67, 67] width 24 height 24
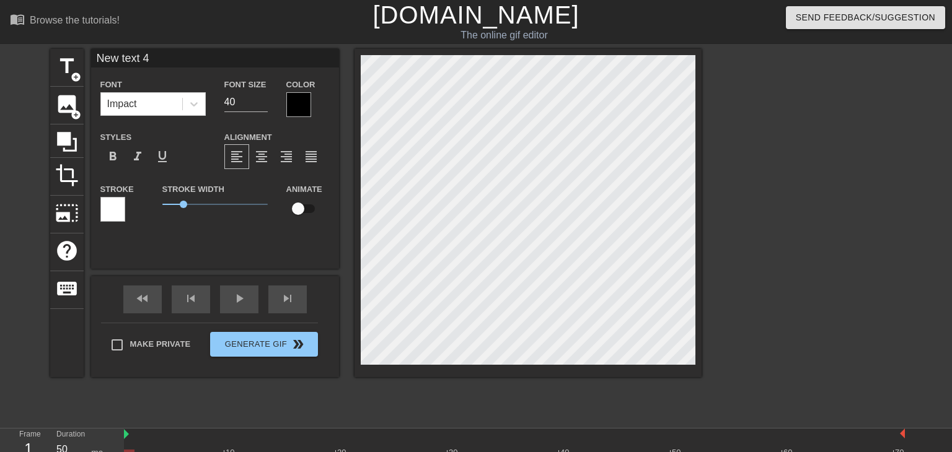
drag, startPoint x: 156, startPoint y: 65, endPoint x: 92, endPoint y: 61, distance: 63.9
click at [92, 61] on input "New text 4" at bounding box center [215, 58] width 248 height 19
type input "Cuanto mas Tentada"
type input "37"
drag, startPoint x: 222, startPoint y: 63, endPoint x: 87, endPoint y: 53, distance: 134.9
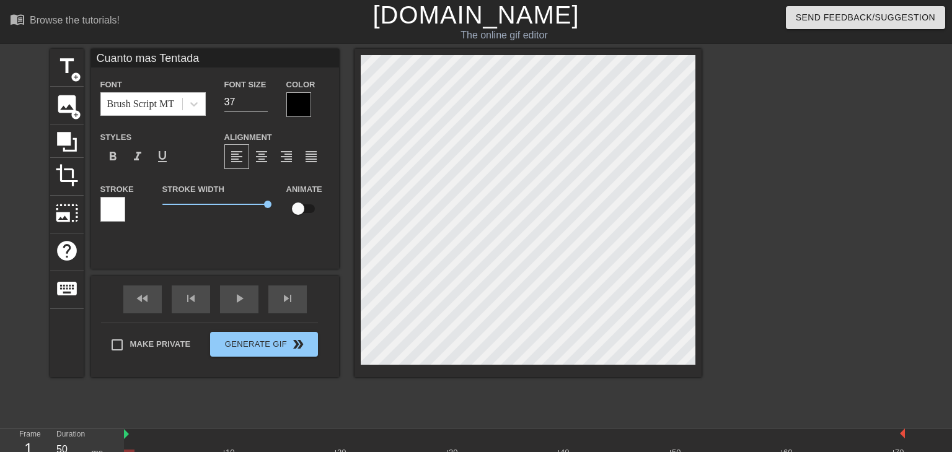
click at [87, 53] on div "title add_circle image add_circle crop photo_size_select_large help keyboard Cu…" at bounding box center [375, 213] width 651 height 328
type input "Imaginalo"
